Goal: Task Accomplishment & Management: Manage account settings

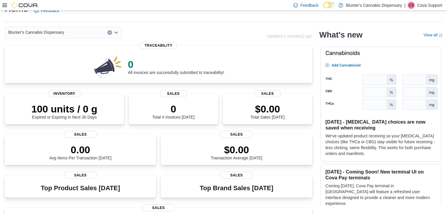
scroll to position [23, 0]
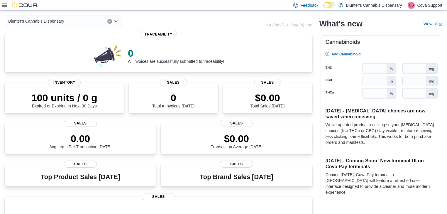
drag, startPoint x: 3, startPoint y: 5, endPoint x: 7, endPoint y: 4, distance: 4.5
click at [3, 5] on icon at bounding box center [4, 5] width 5 height 5
click at [6, 6] on icon at bounding box center [4, 5] width 5 height 5
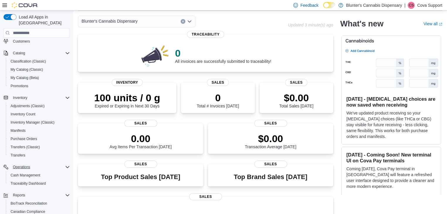
scroll to position [47, 0]
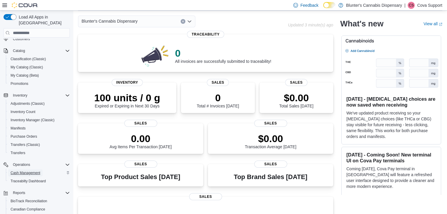
click at [23, 170] on span "Cash Management" at bounding box center [26, 172] width 30 height 5
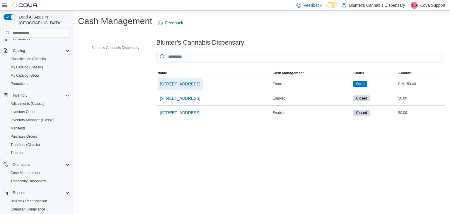
click at [178, 86] on span "[STREET_ADDRESS]" at bounding box center [180, 84] width 40 height 6
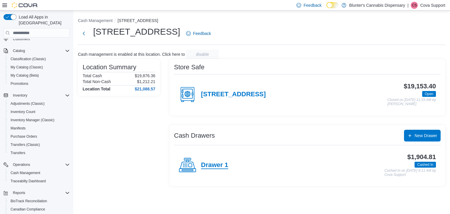
click at [202, 163] on h4 "Drawer 1" at bounding box center [214, 165] width 27 height 8
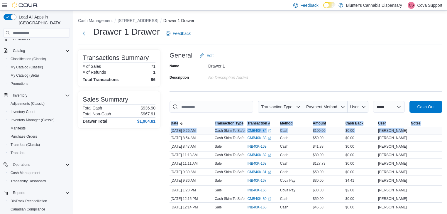
drag, startPoint x: 167, startPoint y: 130, endPoint x: 404, endPoint y: 132, distance: 237.3
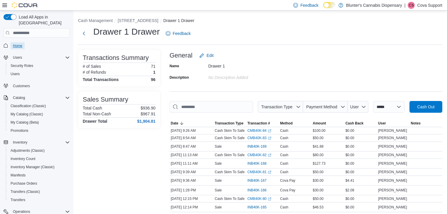
click at [19, 43] on span "Home" at bounding box center [17, 45] width 9 height 5
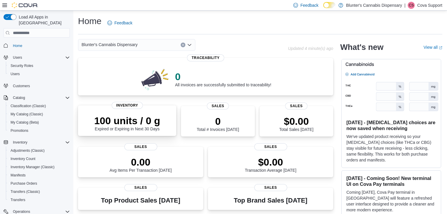
click at [153, 125] on p "100 units / 0 g" at bounding box center [127, 121] width 66 height 12
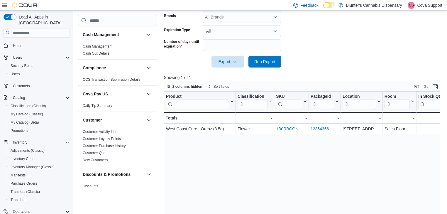
scroll to position [153, 0]
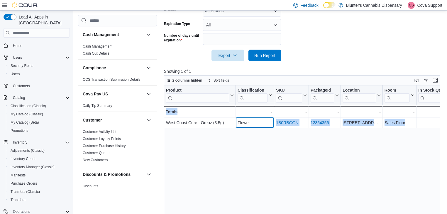
drag, startPoint x: 258, startPoint y: 120, endPoint x: 217, endPoint y: 130, distance: 42.1
click at [217, 129] on div "Product Click to view column header actions Classification Click to view column…" at bounding box center [303, 165] width 279 height 161
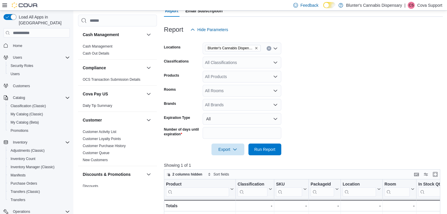
click at [329, 91] on form "Locations Blunter's Cannabis Dispensary Classifications All Classifications Pro…" at bounding box center [303, 95] width 279 height 120
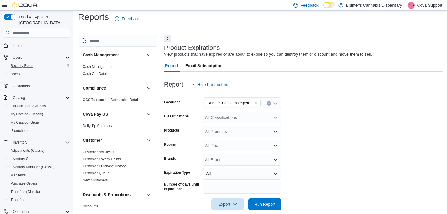
scroll to position [0, 0]
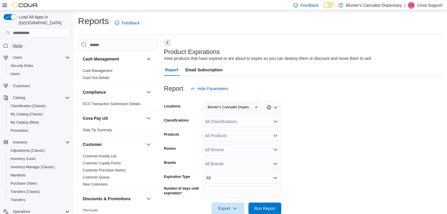
click at [16, 43] on span "Home" at bounding box center [17, 45] width 9 height 5
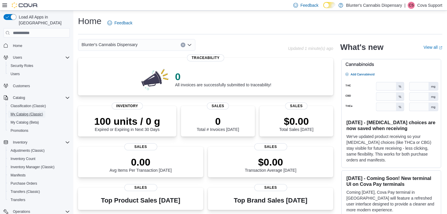
click at [20, 112] on span "My Catalog (Classic)" at bounding box center [27, 114] width 33 height 5
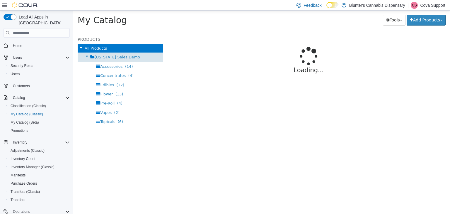
select select "**********"
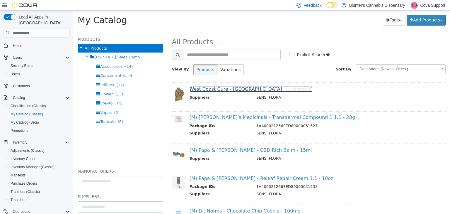
click at [223, 88] on link "West Coast Cure - Oreoz [5 variations]" at bounding box center [251, 89] width 123 height 6
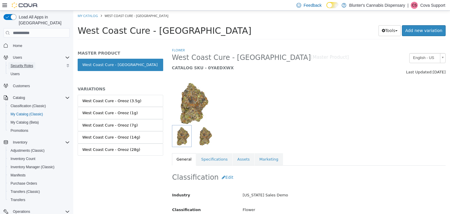
click at [21, 63] on span "Security Roles" at bounding box center [22, 65] width 23 height 5
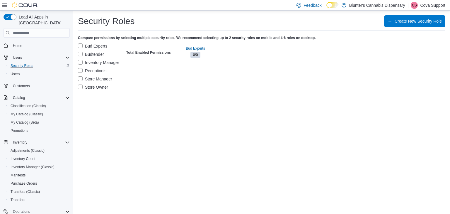
click at [80, 63] on label "Inventory Manager" at bounding box center [98, 62] width 41 height 7
click at [80, 49] on label "Bud Experts" at bounding box center [92, 45] width 29 height 7
drag, startPoint x: 157, startPoint y: 52, endPoint x: 194, endPoint y: 54, distance: 36.6
click at [163, 53] on h4 "Total Enabled Permissions" at bounding box center [148, 52] width 45 height 5
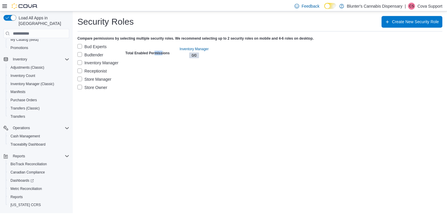
scroll to position [91, 0]
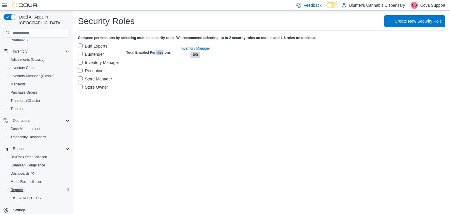
click at [14, 187] on span "Reports" at bounding box center [17, 189] width 12 height 5
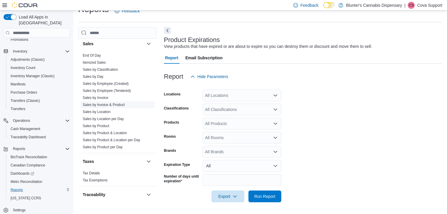
scroll to position [445, 0]
